Goal: Transaction & Acquisition: Purchase product/service

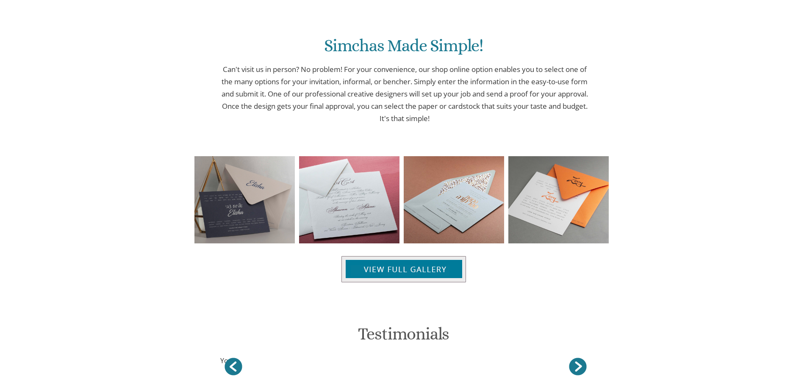
scroll to position [1014, 0]
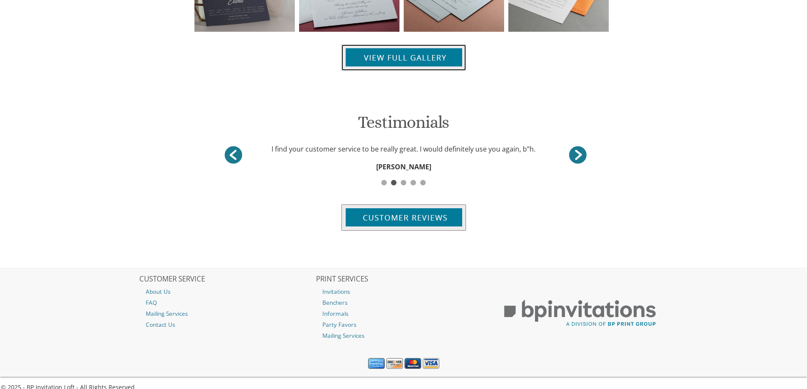
click at [388, 63] on img at bounding box center [403, 57] width 124 height 26
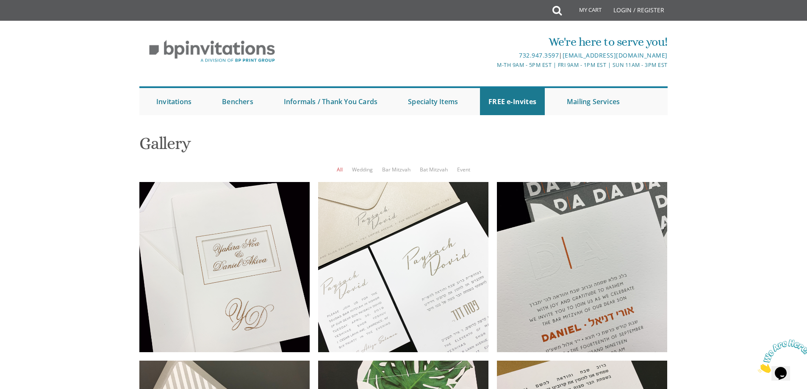
scroll to position [42, 0]
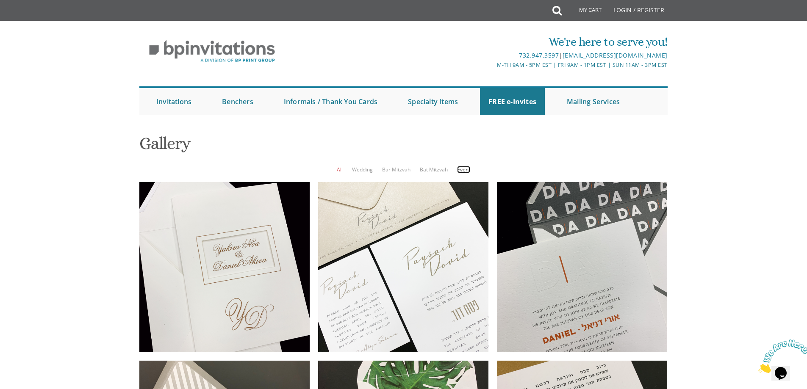
click at [466, 166] on link "Event" at bounding box center [463, 169] width 13 height 7
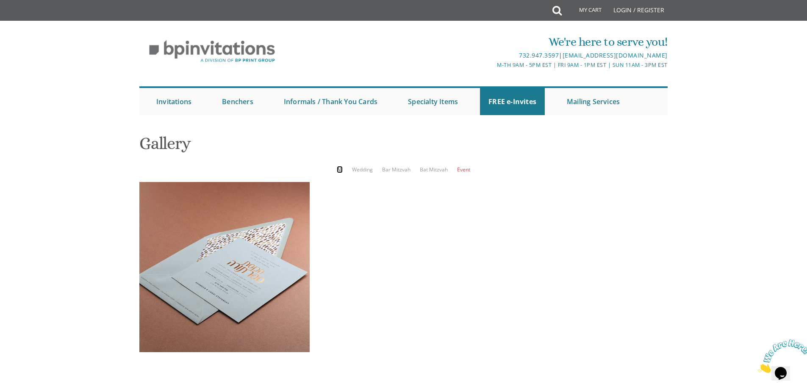
click at [341, 166] on link "All" at bounding box center [340, 169] width 6 height 7
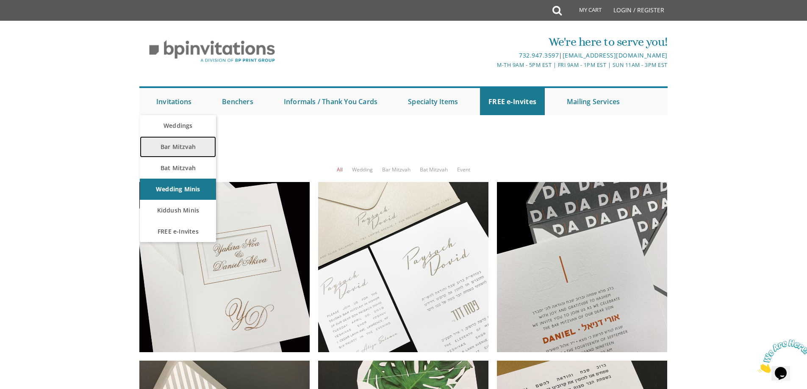
click at [174, 150] on link "Bar Mitzvah" at bounding box center [178, 146] width 76 height 21
